Goal: Information Seeking & Learning: Learn about a topic

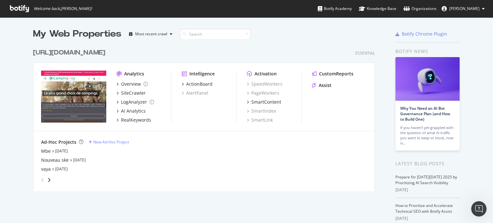
click at [105, 52] on div "[URL][DOMAIN_NAME]" at bounding box center [69, 52] width 72 height 9
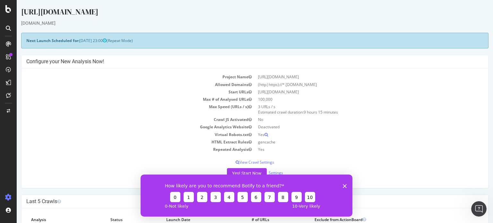
click at [347, 186] on div "How likely are you to recommend Botify to a friend? 0 1 2 3 4 5 6 7 8 9 10 0 - …" at bounding box center [246, 195] width 212 height 42
drag, startPoint x: 345, startPoint y: 185, endPoint x: 350, endPoint y: 178, distance: 8.3
click at [345, 185] on polygon "Fermer l'enquête" at bounding box center [345, 186] width 4 height 4
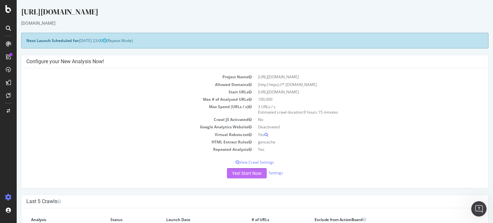
click at [259, 173] on button "Yes! Start Now" at bounding box center [247, 173] width 40 height 10
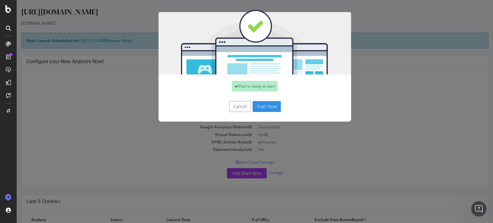
click at [252, 106] on button "Start Now" at bounding box center [266, 106] width 28 height 11
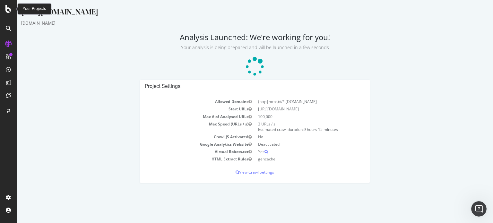
click at [9, 8] on icon at bounding box center [8, 9] width 6 height 8
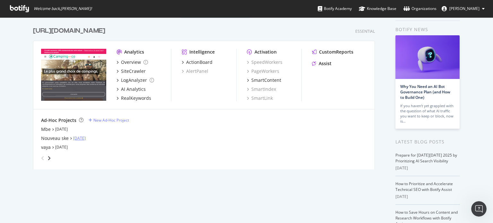
scroll to position [32, 0]
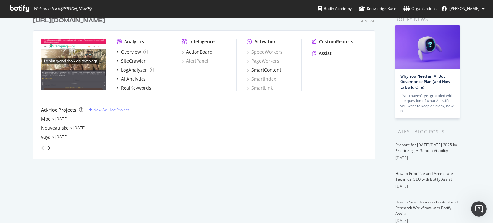
click at [48, 145] on div "angle-right" at bounding box center [49, 148] width 4 height 6
click at [48, 145] on icon "angle-right" at bounding box center [48, 147] width 3 height 5
click at [47, 150] on div "angle-right" at bounding box center [49, 148] width 4 height 6
click at [47, 150] on icon "angle-right" at bounding box center [48, 147] width 3 height 5
click at [41, 147] on icon "angle-left" at bounding box center [42, 147] width 3 height 5
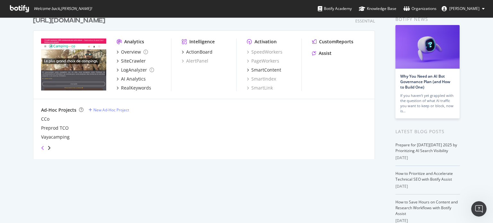
click at [41, 147] on icon "angle-left" at bounding box center [42, 147] width 3 height 5
click at [51, 129] on div "Nouveau ske" at bounding box center [55, 128] width 28 height 6
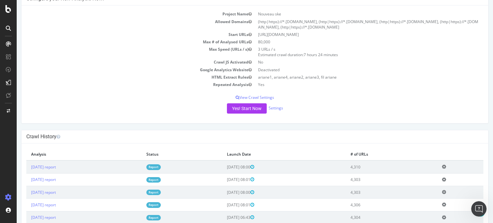
scroll to position [64, 0]
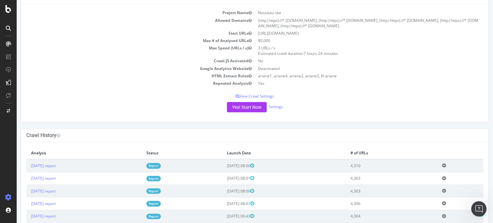
click at [161, 164] on link "Report" at bounding box center [153, 165] width 14 height 5
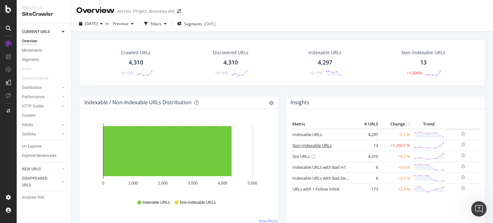
click at [308, 143] on link "Non-Indexable URLs" at bounding box center [311, 145] width 39 height 6
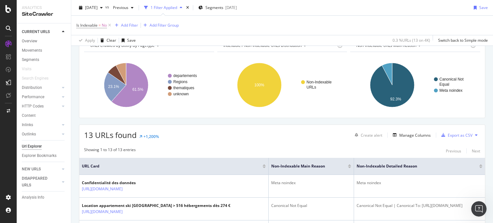
scroll to position [128, 0]
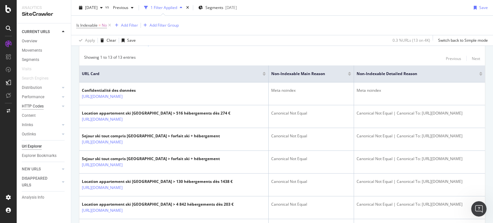
click at [29, 106] on div "HTTP Codes" at bounding box center [33, 106] width 22 height 7
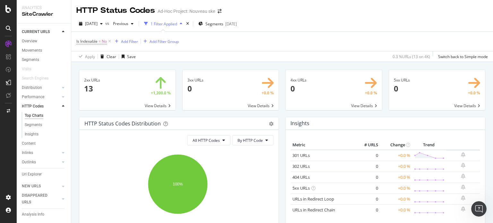
click at [88, 87] on span at bounding box center [127, 90] width 96 height 40
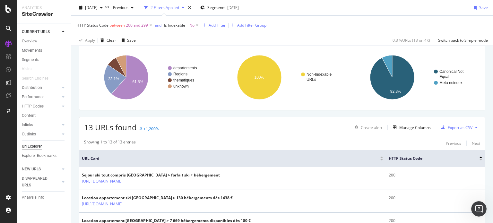
scroll to position [96, 0]
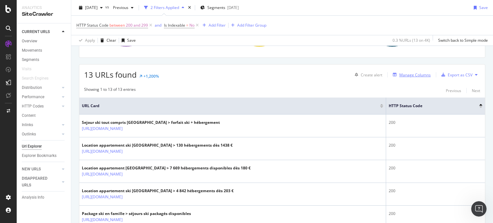
click at [418, 78] on div "Manage Columns" at bounding box center [410, 74] width 40 height 7
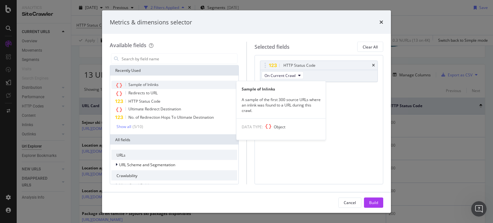
click at [123, 82] on div "Sample of Inlinks" at bounding box center [174, 85] width 126 height 8
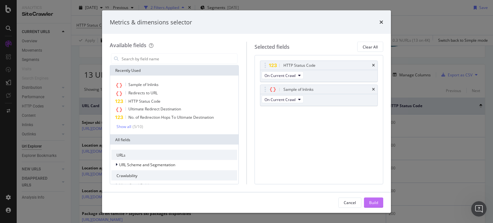
click at [373, 200] on div "Build" at bounding box center [373, 202] width 9 height 5
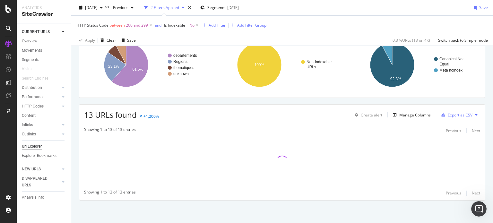
scroll to position [55, 0]
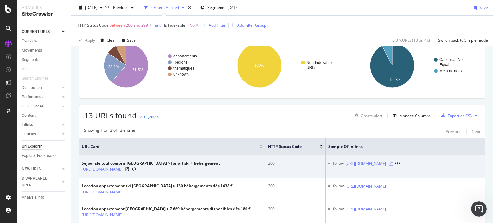
click at [392, 163] on icon at bounding box center [390, 164] width 4 height 4
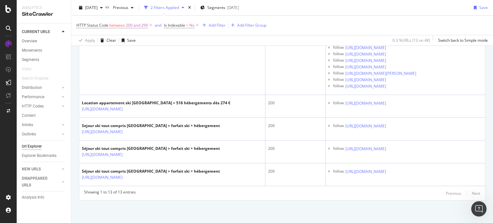
scroll to position [3240, 0]
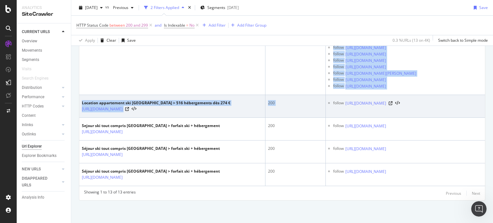
drag, startPoint x: 78, startPoint y: 69, endPoint x: 315, endPoint y: 96, distance: 238.3
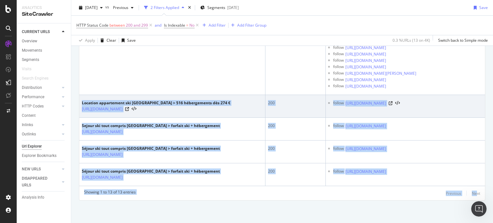
drag, startPoint x: 471, startPoint y: 200, endPoint x: 80, endPoint y: 79, distance: 409.7
copy div "Loremips dolorsitame con Adipi el Seddo-Eiusmodt > 931 incididuntut lab 772 € e…"
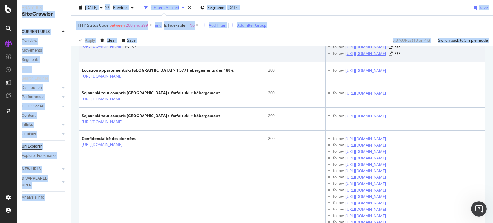
scroll to position [275, 0]
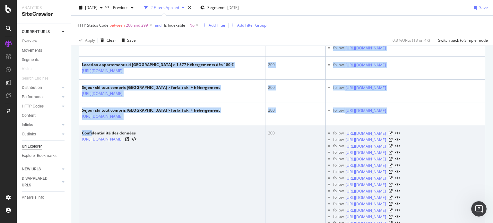
drag, startPoint x: 77, startPoint y: 118, endPoint x: 91, endPoint y: 187, distance: 70.6
copy table "LOR Ipsu DOLO Sitame Cons Adipis el Seddoei Tempor inc utla etdolor Magnaali-En…"
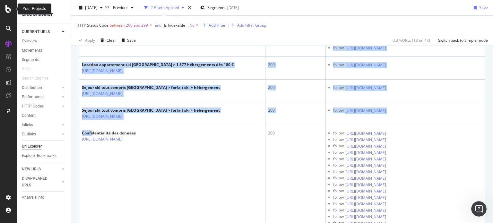
click at [8, 8] on icon at bounding box center [8, 9] width 6 height 8
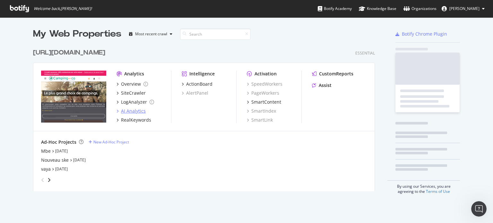
scroll to position [218, 483]
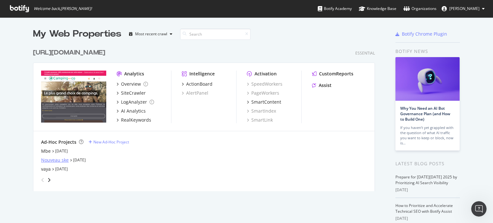
click at [60, 160] on div "Nouveau ske" at bounding box center [55, 160] width 28 height 6
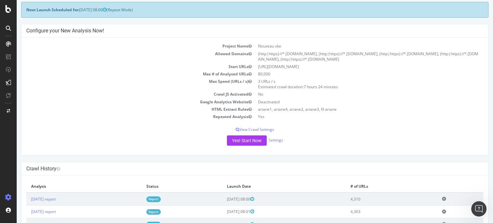
scroll to position [64, 0]
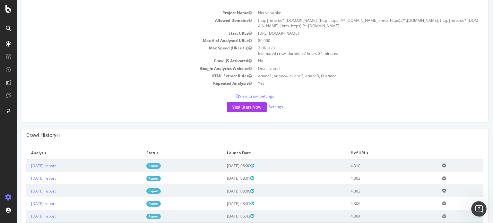
click at [161, 164] on link "Report" at bounding box center [153, 165] width 14 height 5
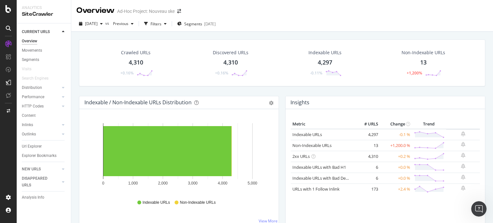
click at [27, 100] on div "Performance" at bounding box center [46, 96] width 49 height 9
click at [26, 106] on div "HTTP Codes" at bounding box center [33, 106] width 22 height 7
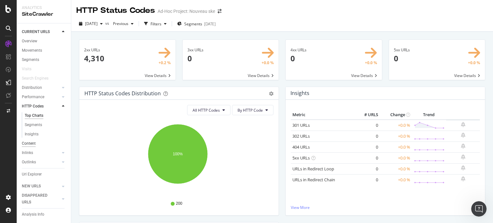
click at [24, 141] on div "Content" at bounding box center [29, 143] width 14 height 7
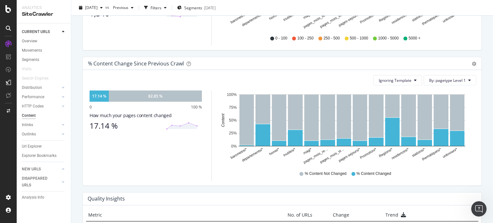
scroll to position [160, 0]
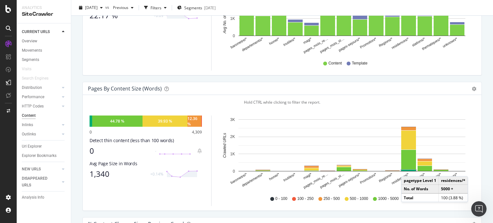
click at [407, 170] on rect "A chart." at bounding box center [408, 170] width 15 height 1
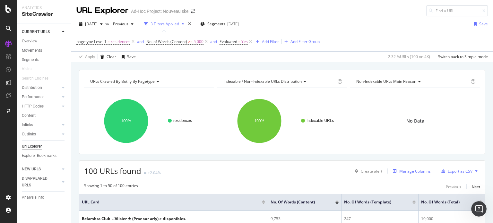
click at [406, 168] on div "Manage Columns" at bounding box center [414, 170] width 31 height 5
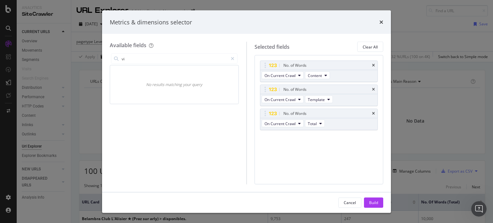
type input "v"
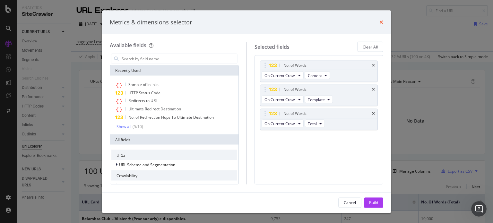
click at [380, 21] on icon "times" at bounding box center [381, 22] width 4 height 5
